Goal: Task Accomplishment & Management: Manage account settings

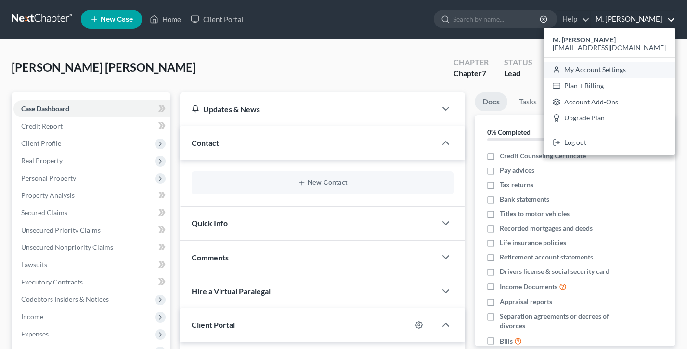
click at [613, 75] on link "My Account Settings" at bounding box center [608, 70] width 131 height 16
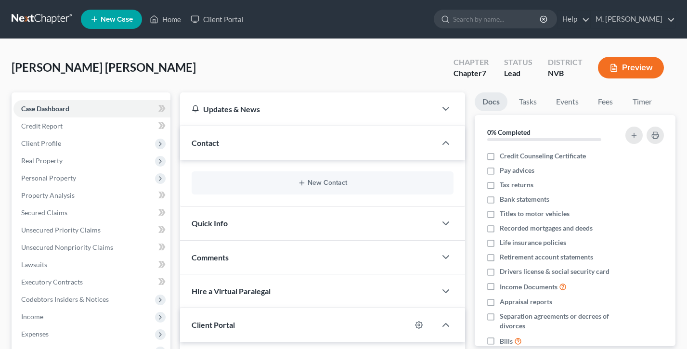
select select "29"
select select "31"
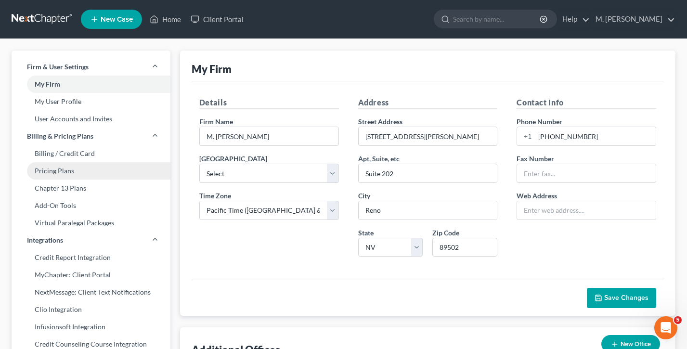
click at [110, 171] on link "Pricing Plans" at bounding box center [91, 170] width 159 height 17
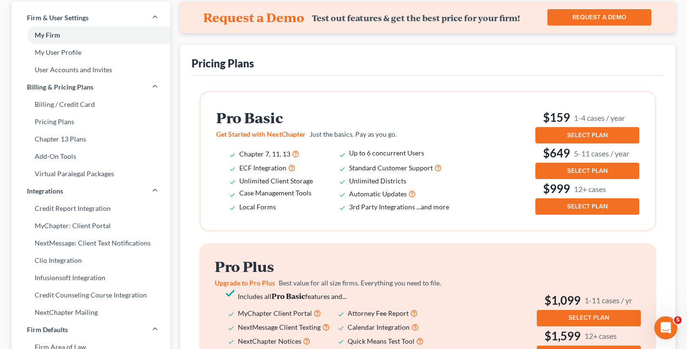
scroll to position [80, 0]
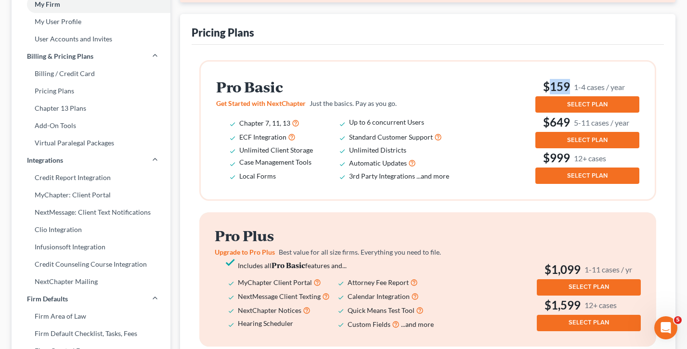
drag, startPoint x: 633, startPoint y: 84, endPoint x: 546, endPoint y: 83, distance: 87.6
click at [546, 83] on h3 "$159 1-4 cases / year" at bounding box center [587, 86] width 104 height 15
drag, startPoint x: 635, startPoint y: 124, endPoint x: 543, endPoint y: 121, distance: 91.9
click at [543, 121] on h3 "$649 5-11 cases / year" at bounding box center [587, 122] width 104 height 15
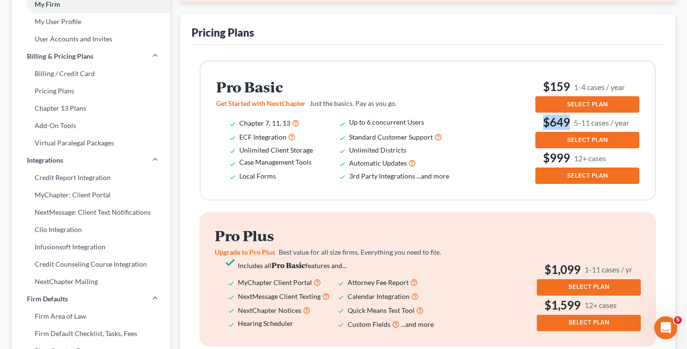
click at [543, 121] on h3 "$649 5-11 cases / year" at bounding box center [587, 122] width 104 height 15
drag, startPoint x: 616, startPoint y: 161, endPoint x: 542, endPoint y: 152, distance: 75.1
click at [542, 152] on h3 "$999 12+ cases" at bounding box center [587, 157] width 104 height 15
click at [507, 149] on div "Pro Basic Get Started with NextChapter Just the basics. Pay as you go. Chapter …" at bounding box center [427, 130] width 423 height 107
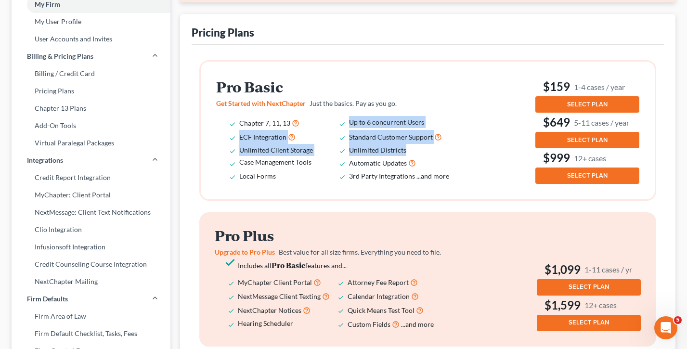
drag, startPoint x: 416, startPoint y: 152, endPoint x: 346, endPoint y: 122, distance: 76.3
click at [346, 122] on ul "Chapter 7, 11, 13 Up to 6 concurrent Users ECF Integration Standard Customer Su…" at bounding box center [339, 149] width 246 height 66
click at [346, 122] on li "Chapter 7, 11, 13" at bounding box center [294, 123] width 110 height 14
drag, startPoint x: 316, startPoint y: 154, endPoint x: 232, endPoint y: 112, distance: 93.6
click at [232, 112] on div "Pro Basic Get Started with NextChapter Just the basics. Pay as you go. Chapter …" at bounding box center [341, 130] width 250 height 103
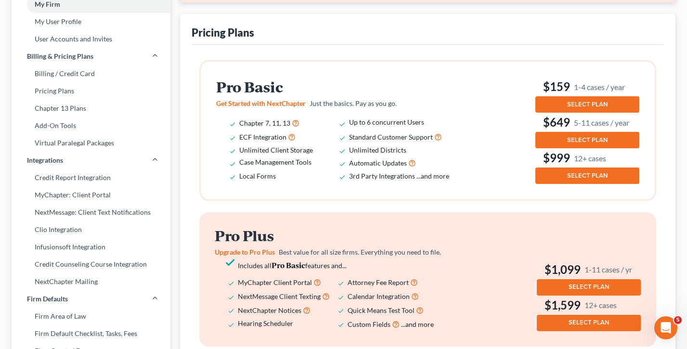
click at [232, 111] on div "Pro Basic Get Started with NextChapter Just the basics. Pay as you go. Chapter …" at bounding box center [341, 130] width 250 height 103
drag, startPoint x: 637, startPoint y: 123, endPoint x: 549, endPoint y: 116, distance: 87.8
click at [549, 116] on h3 "$649 5-11 cases / year" at bounding box center [587, 122] width 104 height 15
drag, startPoint x: 429, startPoint y: 125, endPoint x: 234, endPoint y: 115, distance: 195.1
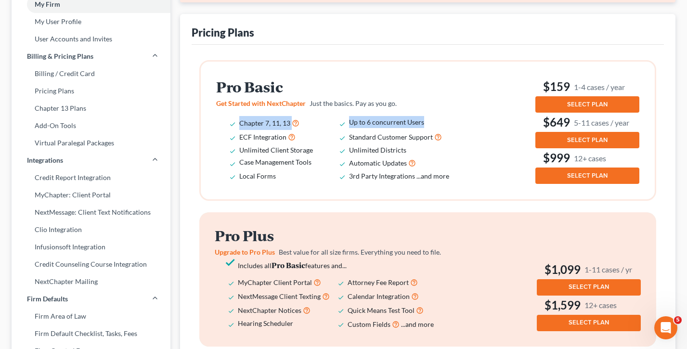
click at [234, 115] on div "Pro Basic Get Started with NextChapter Just the basics. Pay as you go. Chapter …" at bounding box center [341, 130] width 250 height 103
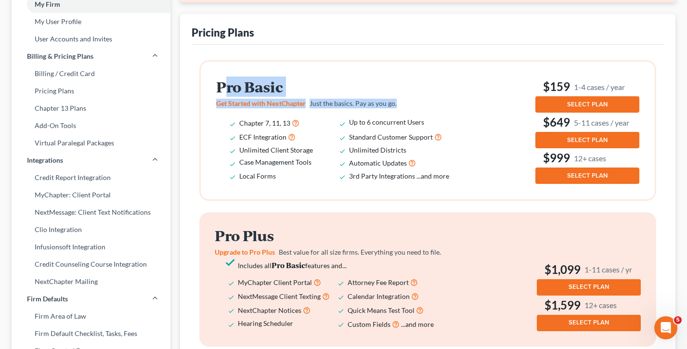
drag, startPoint x: 407, startPoint y: 114, endPoint x: 222, endPoint y: 82, distance: 187.5
click at [222, 82] on div "Pro Basic Get Started with NextChapter Just the basics. Pay as you go. Chapter …" at bounding box center [341, 130] width 250 height 103
click at [222, 82] on h2 "Pro Basic" at bounding box center [339, 87] width 246 height 16
drag, startPoint x: 404, startPoint y: 102, endPoint x: 205, endPoint y: 89, distance: 198.7
click at [205, 89] on div "Pro Basic Get Started with NextChapter Just the basics. Pay as you go. Chapter …" at bounding box center [428, 131] width 454 height 138
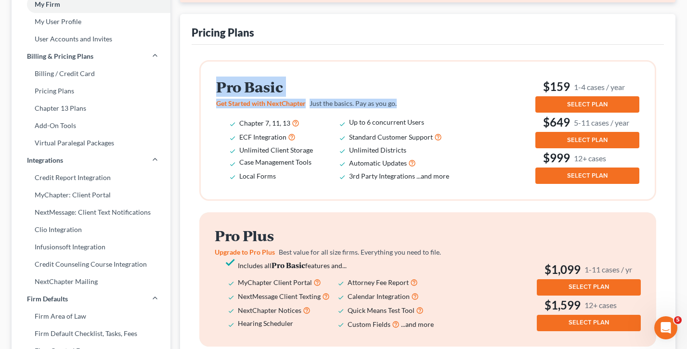
click at [205, 89] on div "Pro Basic Get Started with NextChapter Just the basics. Pay as you go. Chapter …" at bounding box center [428, 131] width 454 height 138
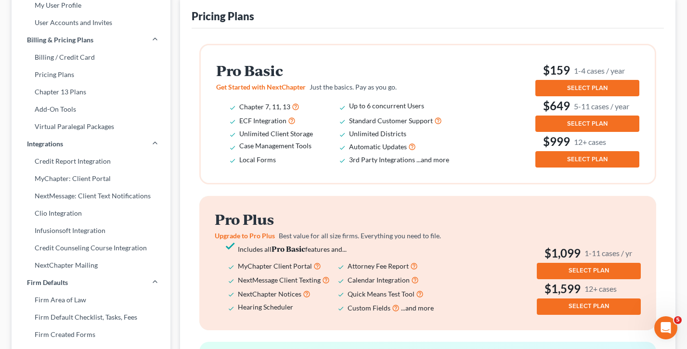
scroll to position [98, 0]
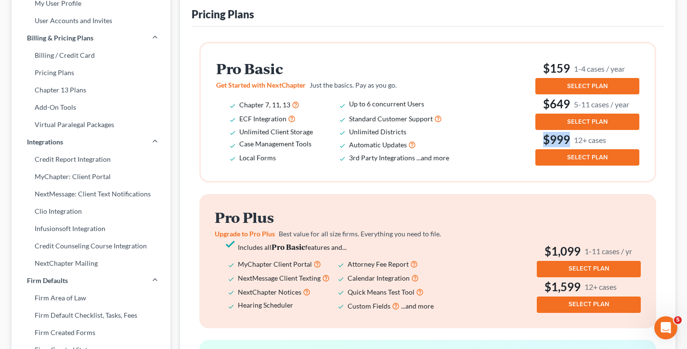
drag, startPoint x: 612, startPoint y: 140, endPoint x: 530, endPoint y: 132, distance: 82.2
click at [530, 132] on div "Pro Basic Get Started with NextChapter Just the basics. Pay as you go. Chapter …" at bounding box center [427, 112] width 423 height 107
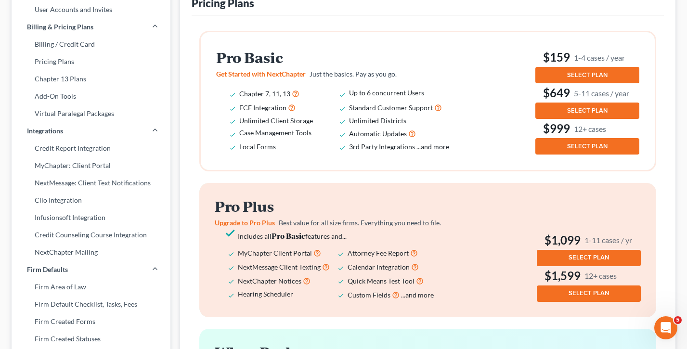
scroll to position [114, 0]
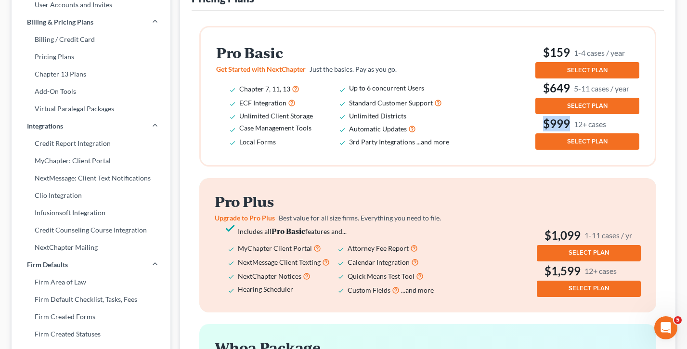
drag, startPoint x: 616, startPoint y: 123, endPoint x: 529, endPoint y: 122, distance: 87.1
click at [529, 122] on div "Pro Basic Get Started with NextChapter Just the basics. Pay as you go. Chapter …" at bounding box center [427, 96] width 423 height 107
click at [491, 124] on div "Pro Basic Get Started with NextChapter Just the basics. Pay as you go. Chapter …" at bounding box center [427, 96] width 423 height 107
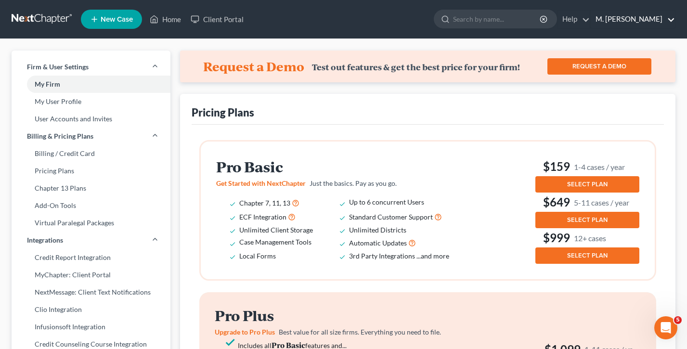
click at [628, 12] on link "M. [PERSON_NAME]" at bounding box center [632, 19] width 84 height 17
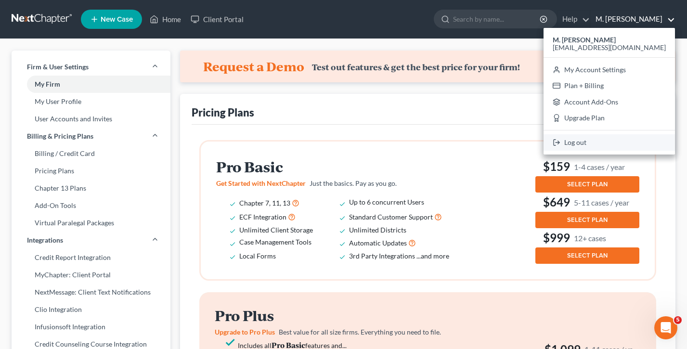
click at [605, 143] on link "Log out" at bounding box center [608, 142] width 131 height 16
